Goal: Task Accomplishment & Management: Manage account settings

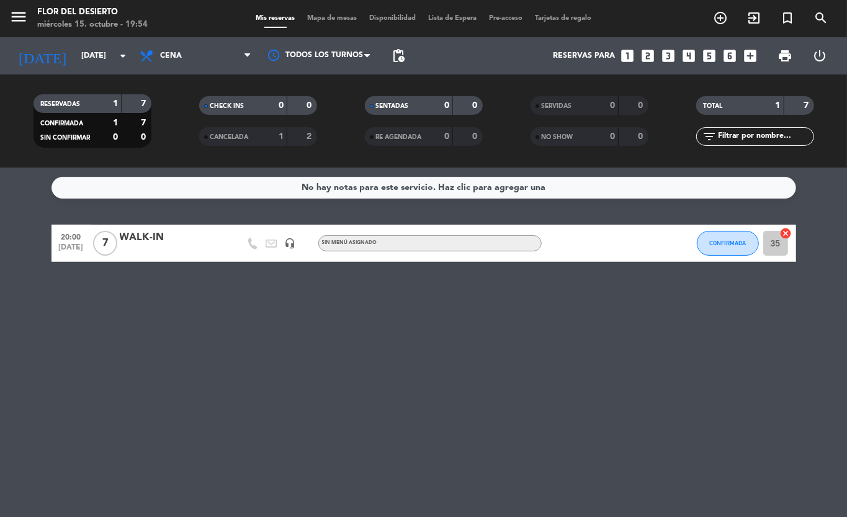
drag, startPoint x: 162, startPoint y: 289, endPoint x: 157, endPoint y: 276, distance: 13.9
click at [159, 279] on div "No hay notas para este servicio. Haz clic para agregar una 20:00 [DATE] 7 WALK-…" at bounding box center [423, 341] width 847 height 349
click at [169, 320] on div "No hay notas para este servicio. Haz clic para agregar una 20:00 [DATE] 7 WALK-…" at bounding box center [423, 341] width 847 height 349
click at [171, 314] on div "No hay notas para este servicio. Haz clic para agregar una 20:00 [DATE] 7 WALK-…" at bounding box center [423, 341] width 847 height 349
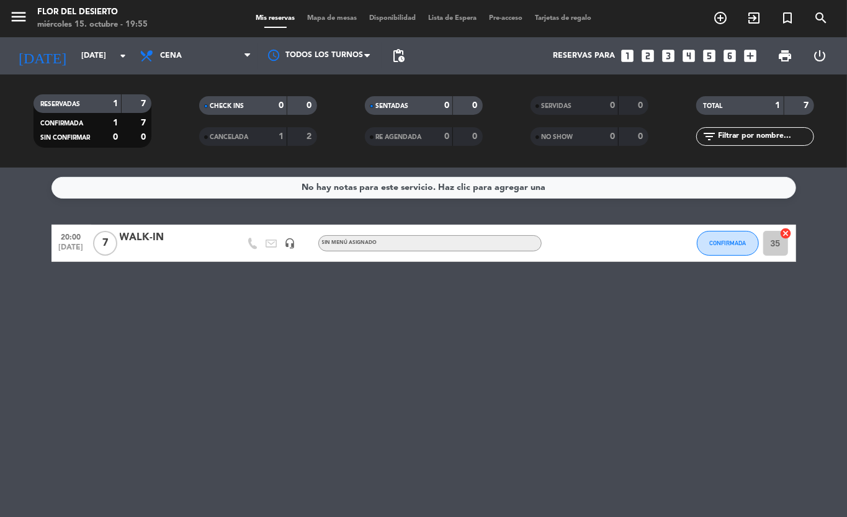
click at [171, 315] on div "No hay notas para este servicio. Haz clic para agregar una 20:00 [DATE] 7 WALK-…" at bounding box center [423, 341] width 847 height 349
drag, startPoint x: 171, startPoint y: 314, endPoint x: 140, endPoint y: 294, distance: 37.3
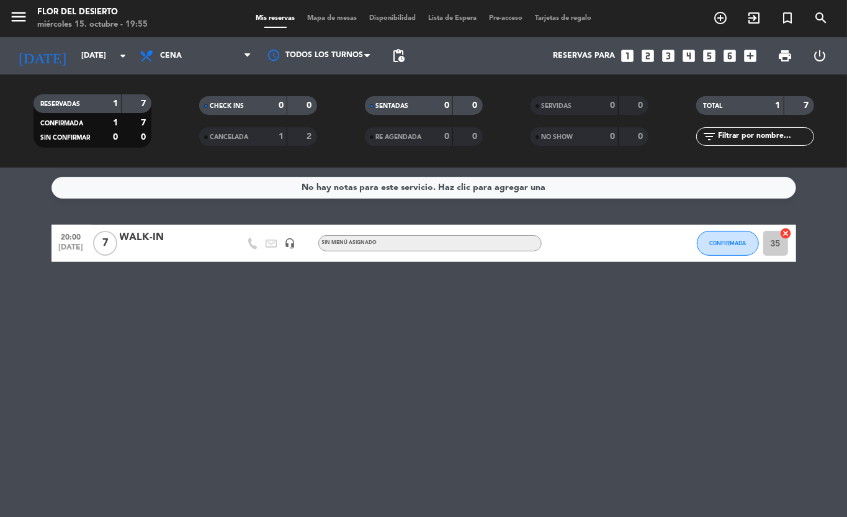
click at [140, 294] on div "No hay notas para este servicio. Haz clic para agregar una 20:00 [DATE] 7 WALK-…" at bounding box center [423, 341] width 847 height 349
drag, startPoint x: 142, startPoint y: 296, endPoint x: 146, endPoint y: 316, distance: 20.9
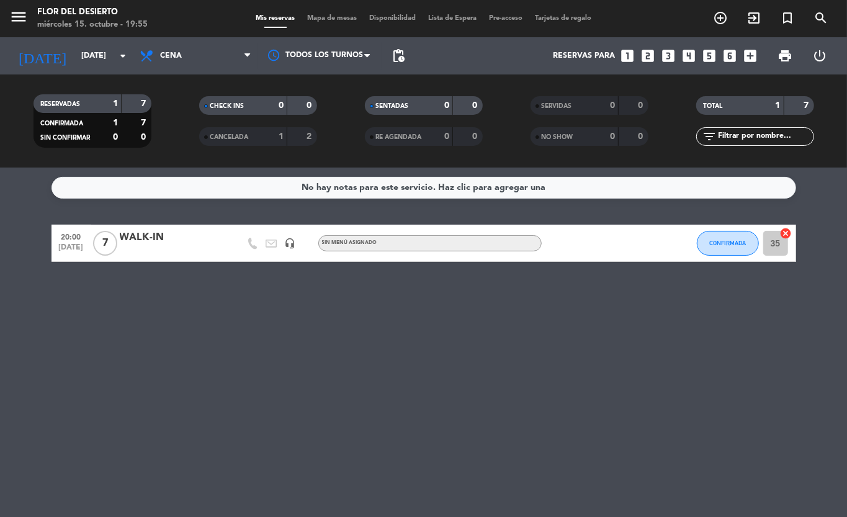
click at [146, 316] on div "No hay notas para este servicio. Haz clic para agregar una 20:00 [DATE] 7 WALK-…" at bounding box center [423, 341] width 847 height 349
